Goal: Task Accomplishment & Management: Manage account settings

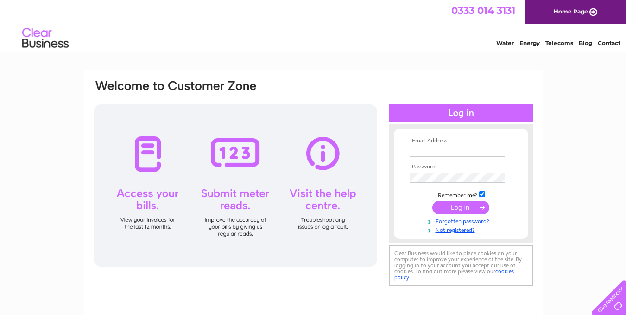
click at [444, 155] on input "text" at bounding box center [458, 151] width 96 height 10
type input "dwalton@advensys.co.uk"
click at [474, 212] on input "submit" at bounding box center [461, 208] width 57 height 13
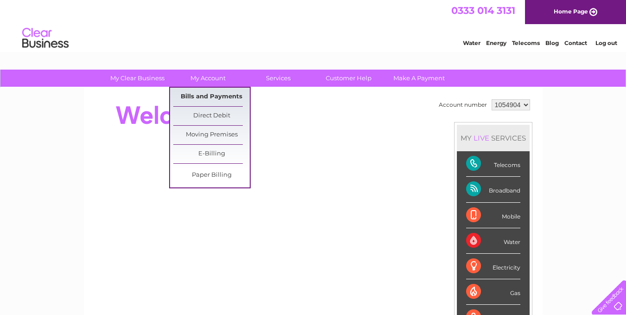
click at [204, 94] on link "Bills and Payments" at bounding box center [211, 97] width 76 height 19
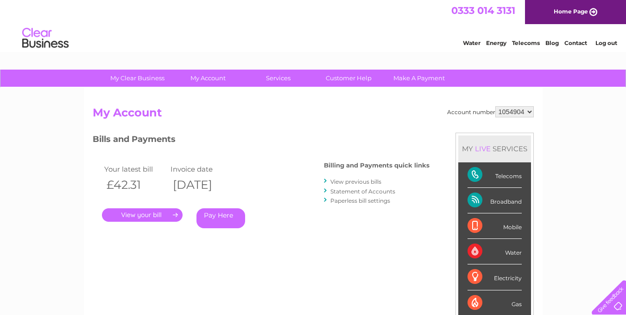
click at [144, 212] on link "." at bounding box center [142, 214] width 81 height 13
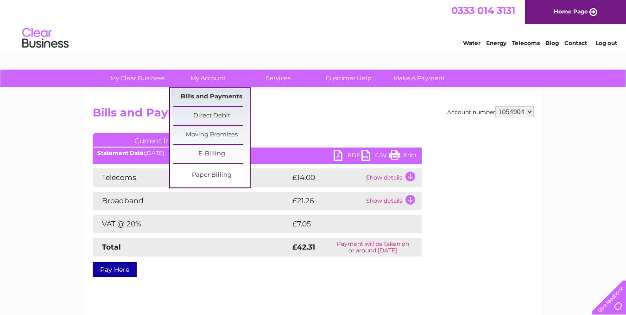
click at [216, 95] on link "Bills and Payments" at bounding box center [211, 97] width 76 height 19
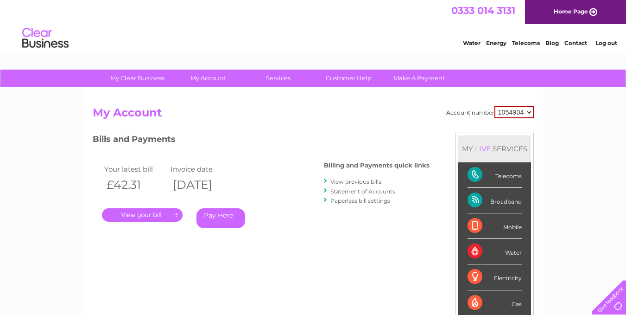
click at [151, 216] on link "." at bounding box center [142, 214] width 81 height 13
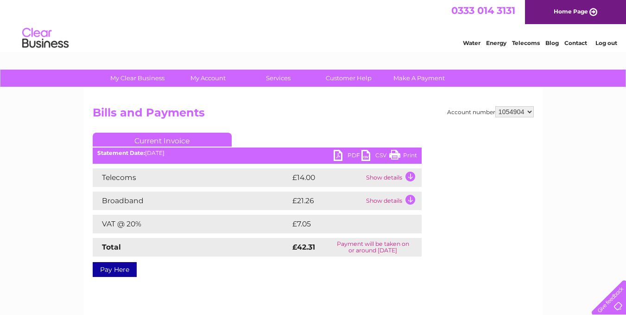
click at [339, 154] on link "PDF" at bounding box center [348, 156] width 28 height 13
